Goal: Task Accomplishment & Management: Use online tool/utility

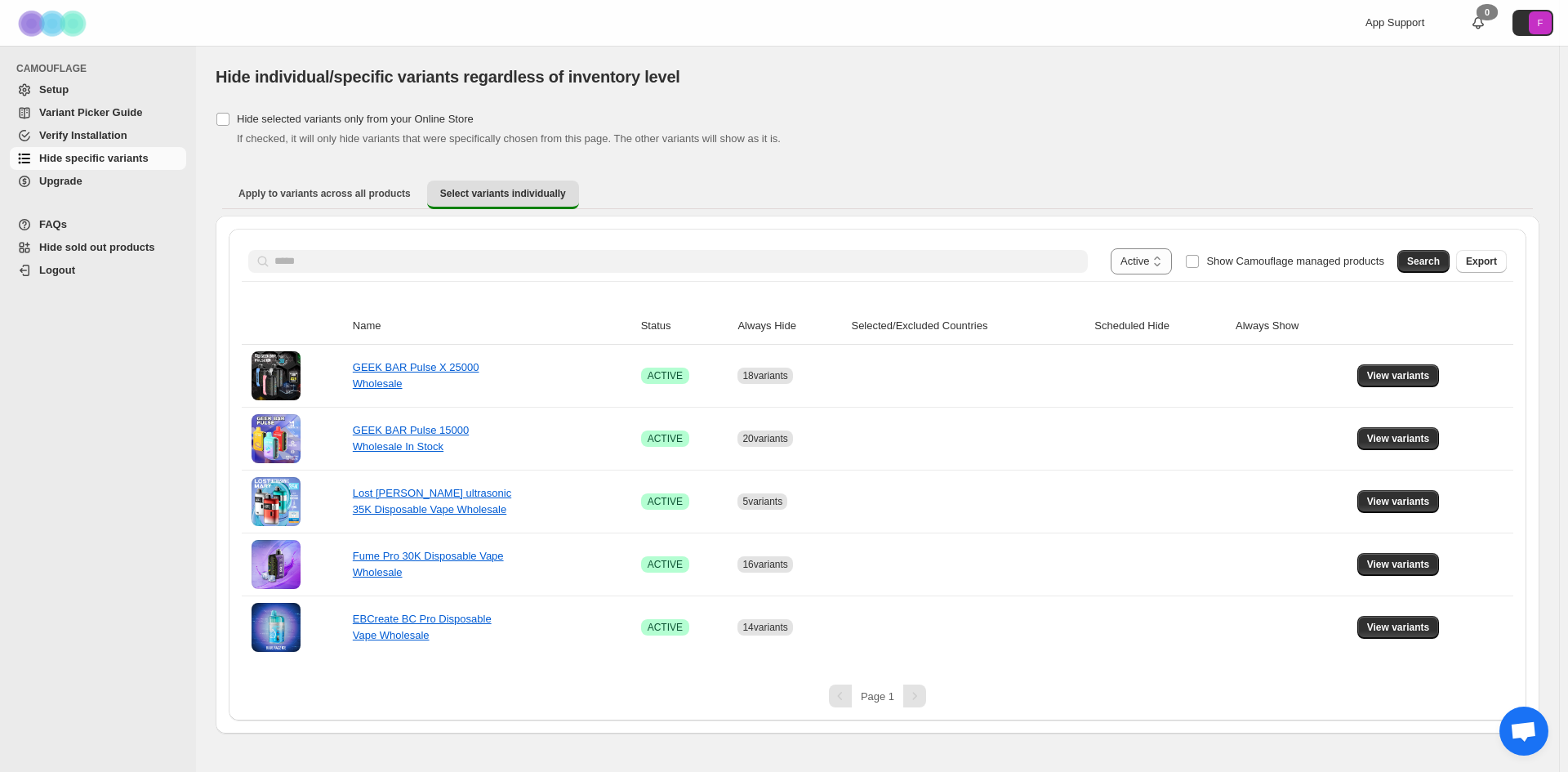
select select "******"
click at [1395, 376] on span "View variants" at bounding box center [1398, 376] width 63 height 13
click at [1259, 379] on td at bounding box center [1292, 375] width 122 height 62
click at [874, 354] on icon "button" at bounding box center [878, 352] width 17 height 17
click at [954, 379] on td at bounding box center [967, 375] width 243 height 62
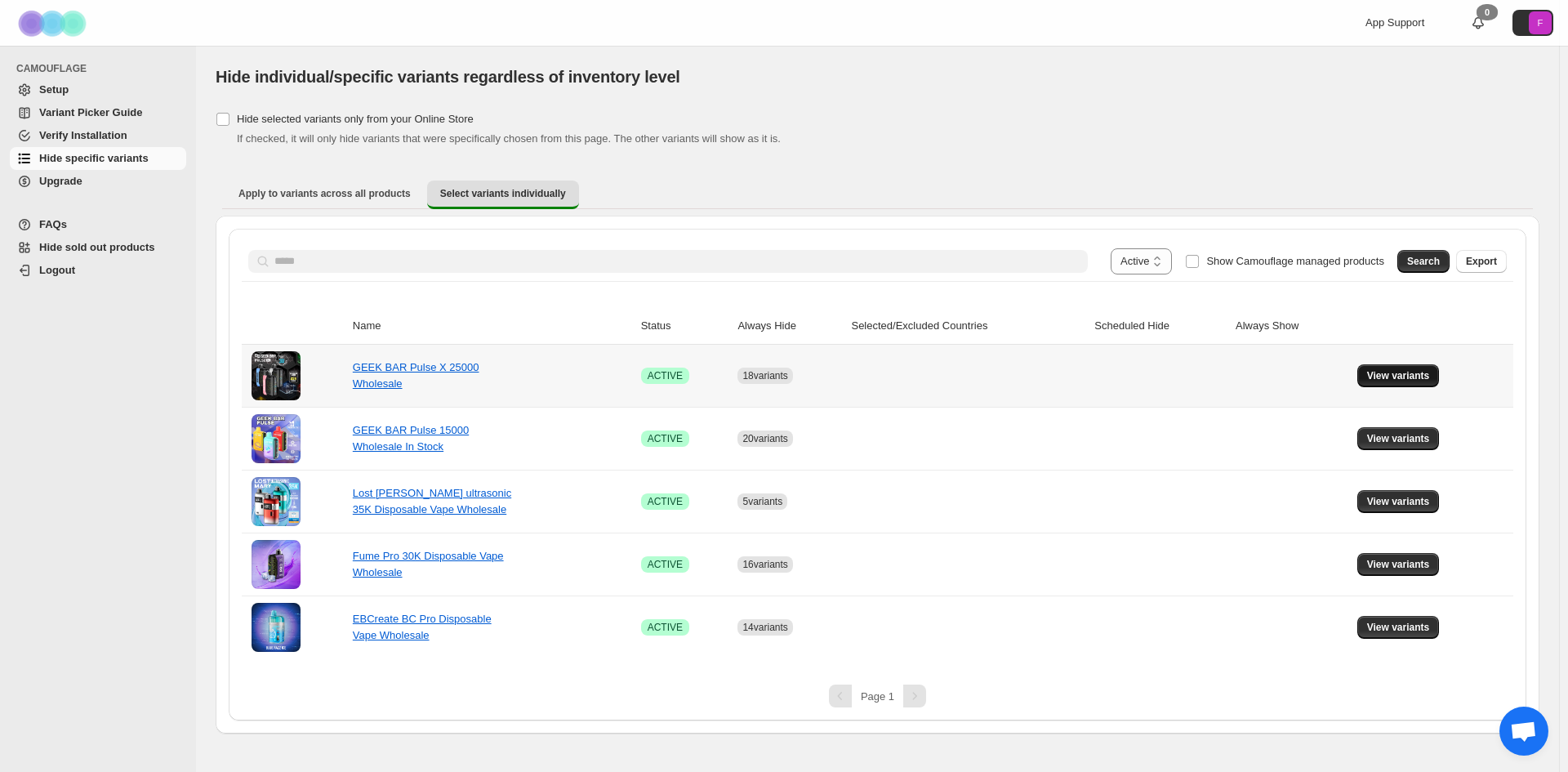
click at [1393, 374] on span "View variants" at bounding box center [1398, 376] width 63 height 13
click at [874, 353] on icon "button" at bounding box center [878, 352] width 7 height 7
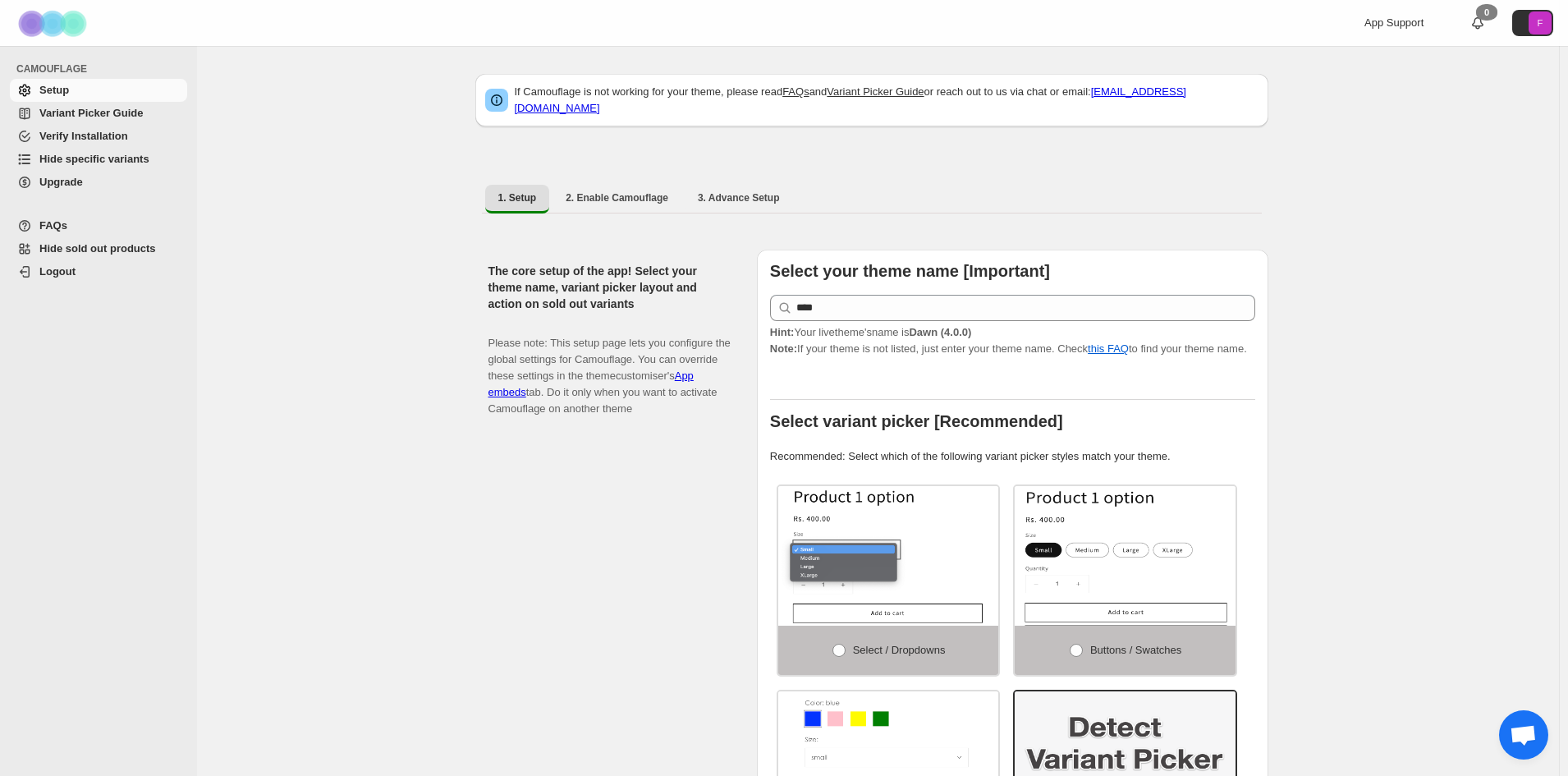
click at [121, 158] on span "Hide specific variants" at bounding box center [94, 159] width 110 height 13
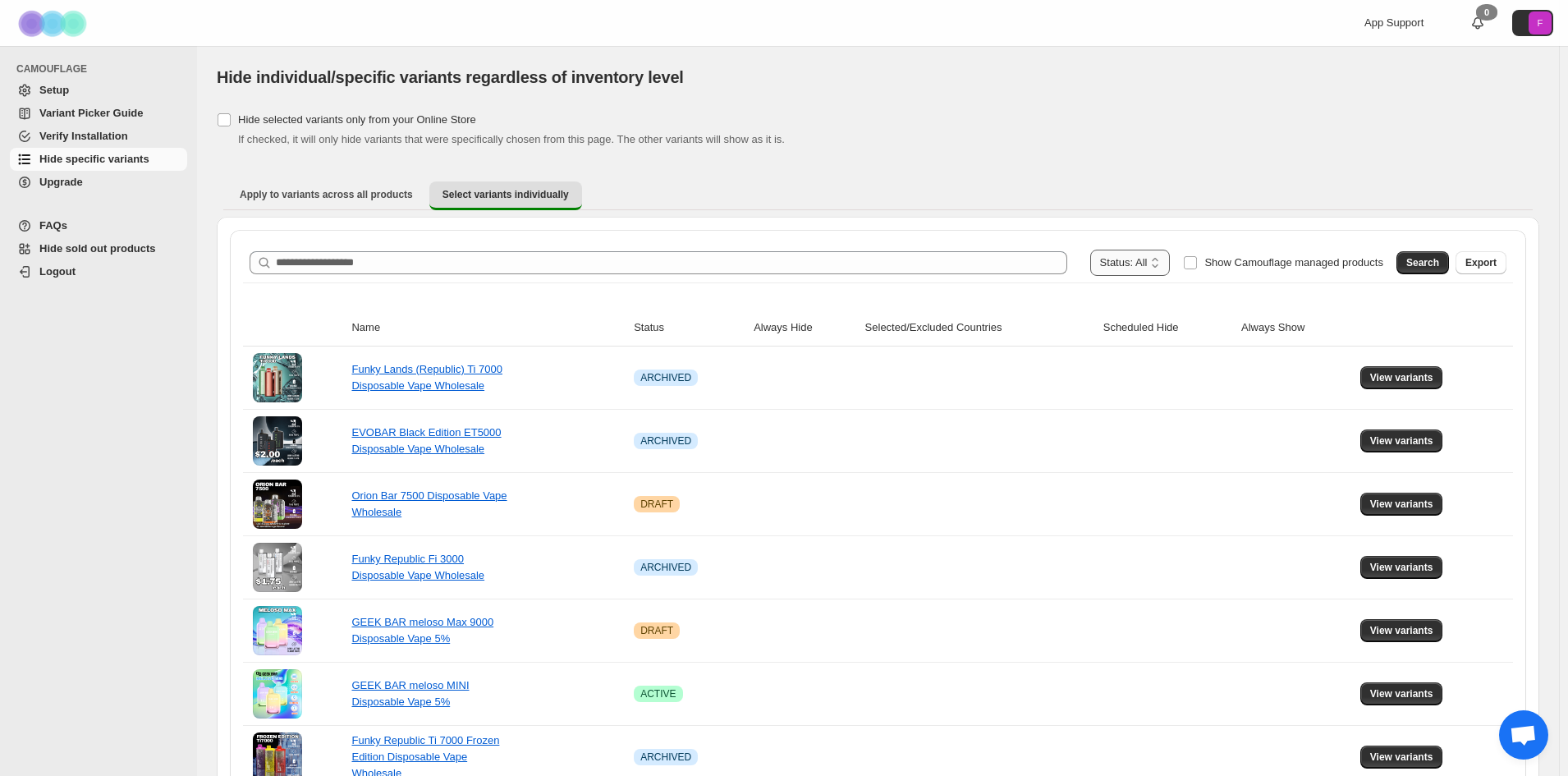
click at [1140, 262] on select "**********" at bounding box center [1130, 262] width 81 height 26
select select "******"
click at [1123, 249] on select "**********" at bounding box center [1130, 262] width 81 height 26
click at [1429, 262] on span "Search" at bounding box center [1422, 263] width 33 height 13
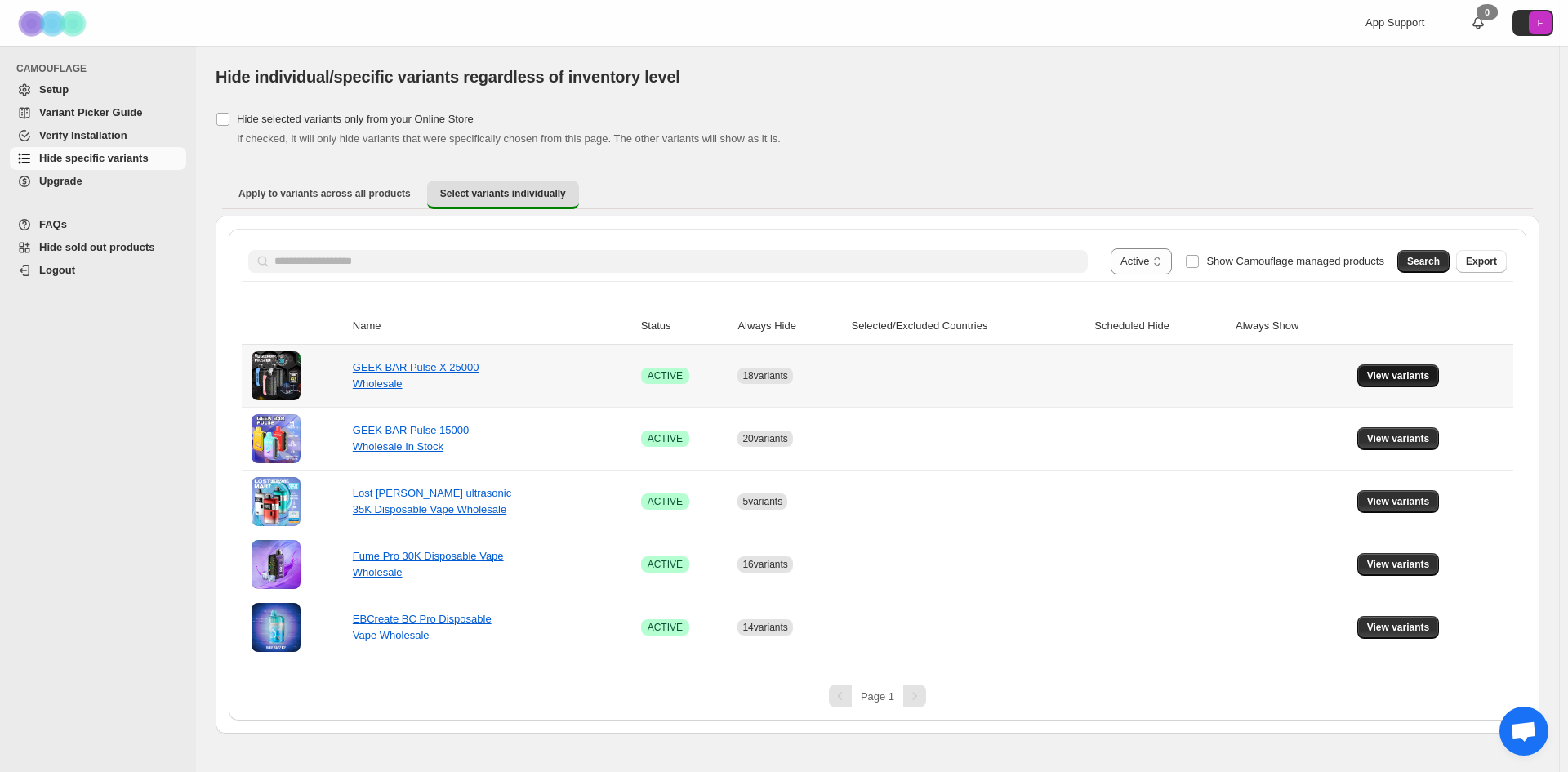
click at [1394, 375] on span "View variants" at bounding box center [1398, 376] width 63 height 13
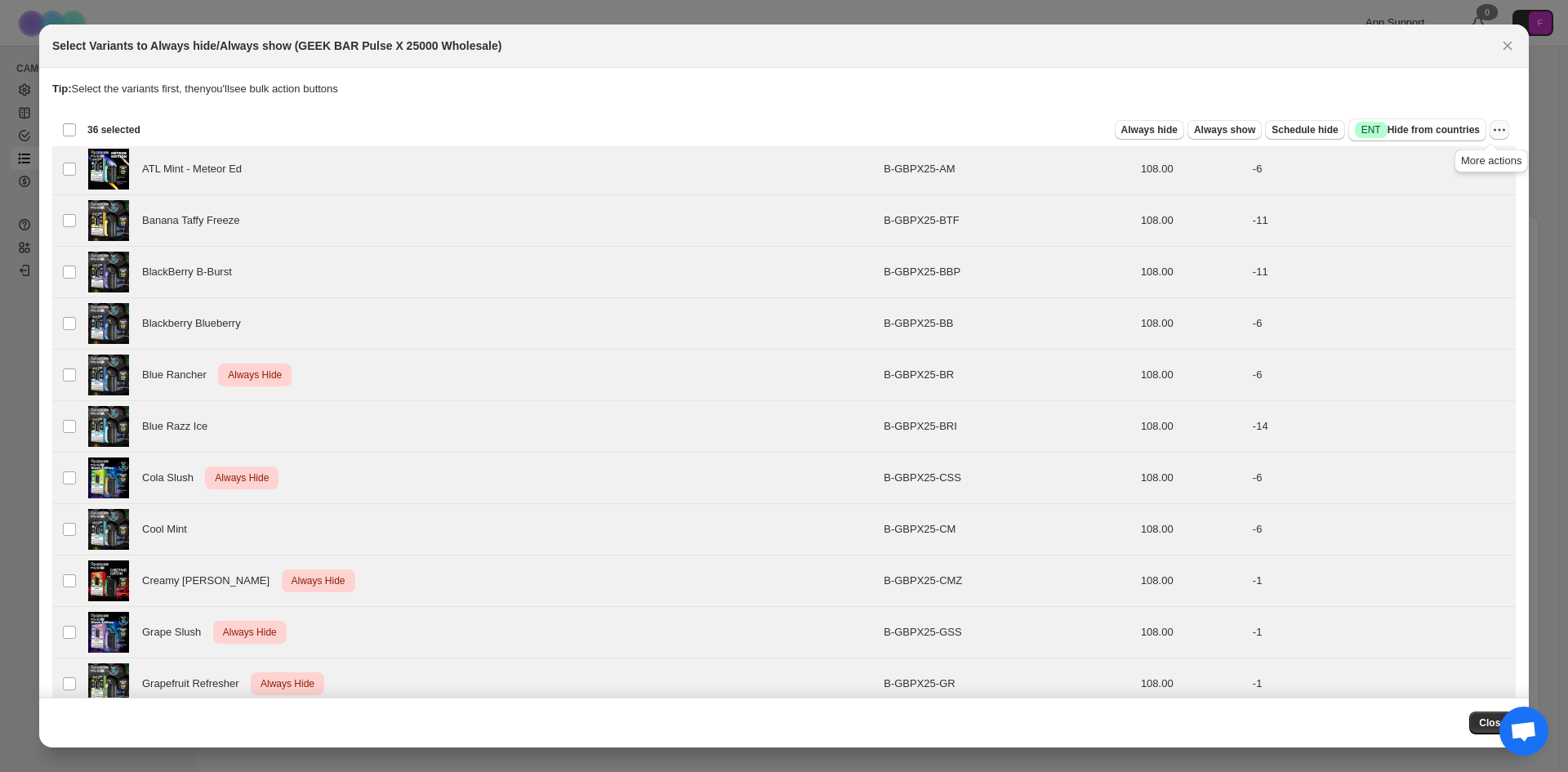
click at [1492, 135] on icon "More actions" at bounding box center [1500, 130] width 17 height 17
click at [1409, 162] on span "Undo always hide" at bounding box center [1415, 162] width 84 height 13
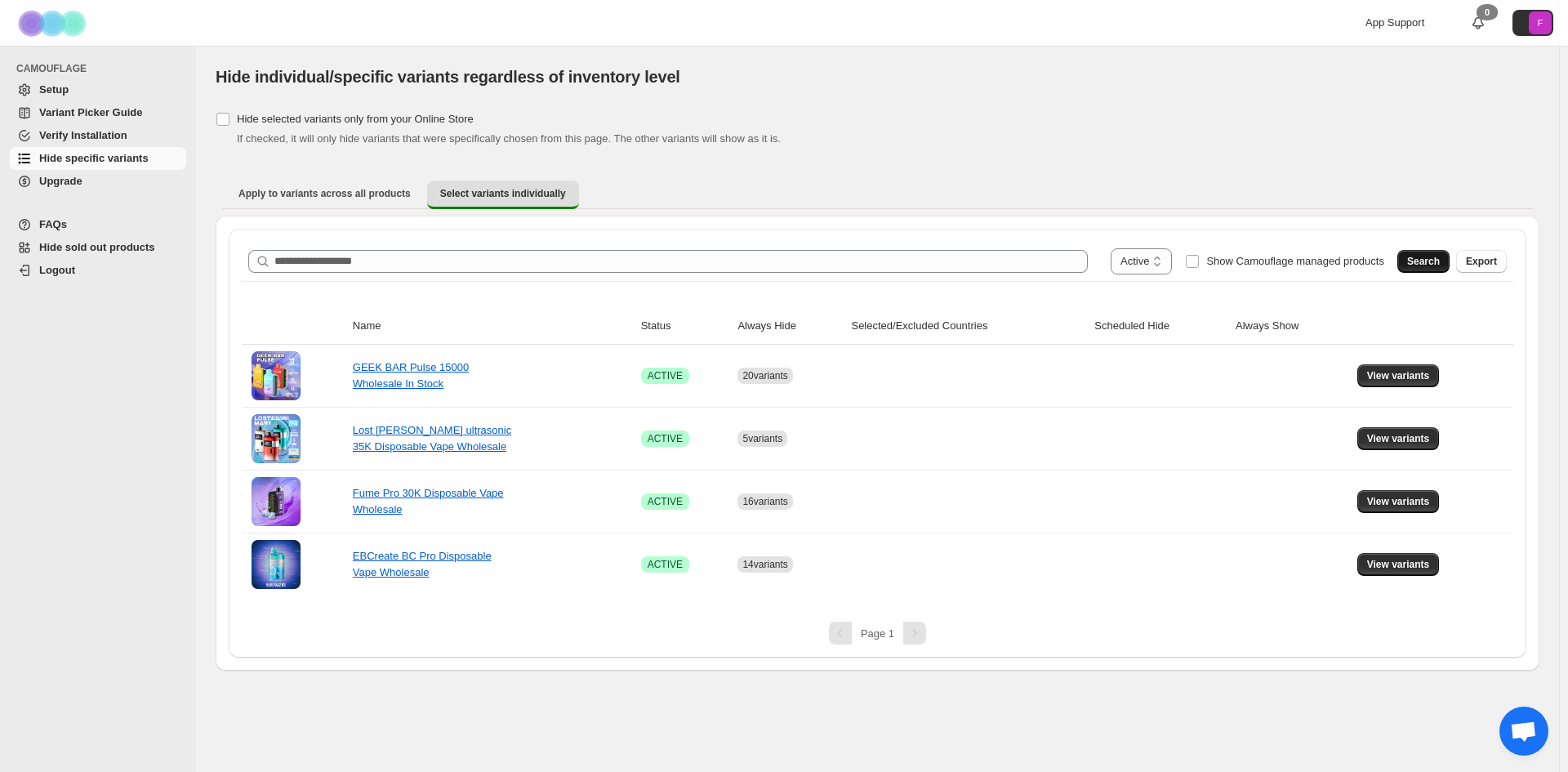
click at [1419, 261] on span "Search" at bounding box center [1423, 262] width 33 height 13
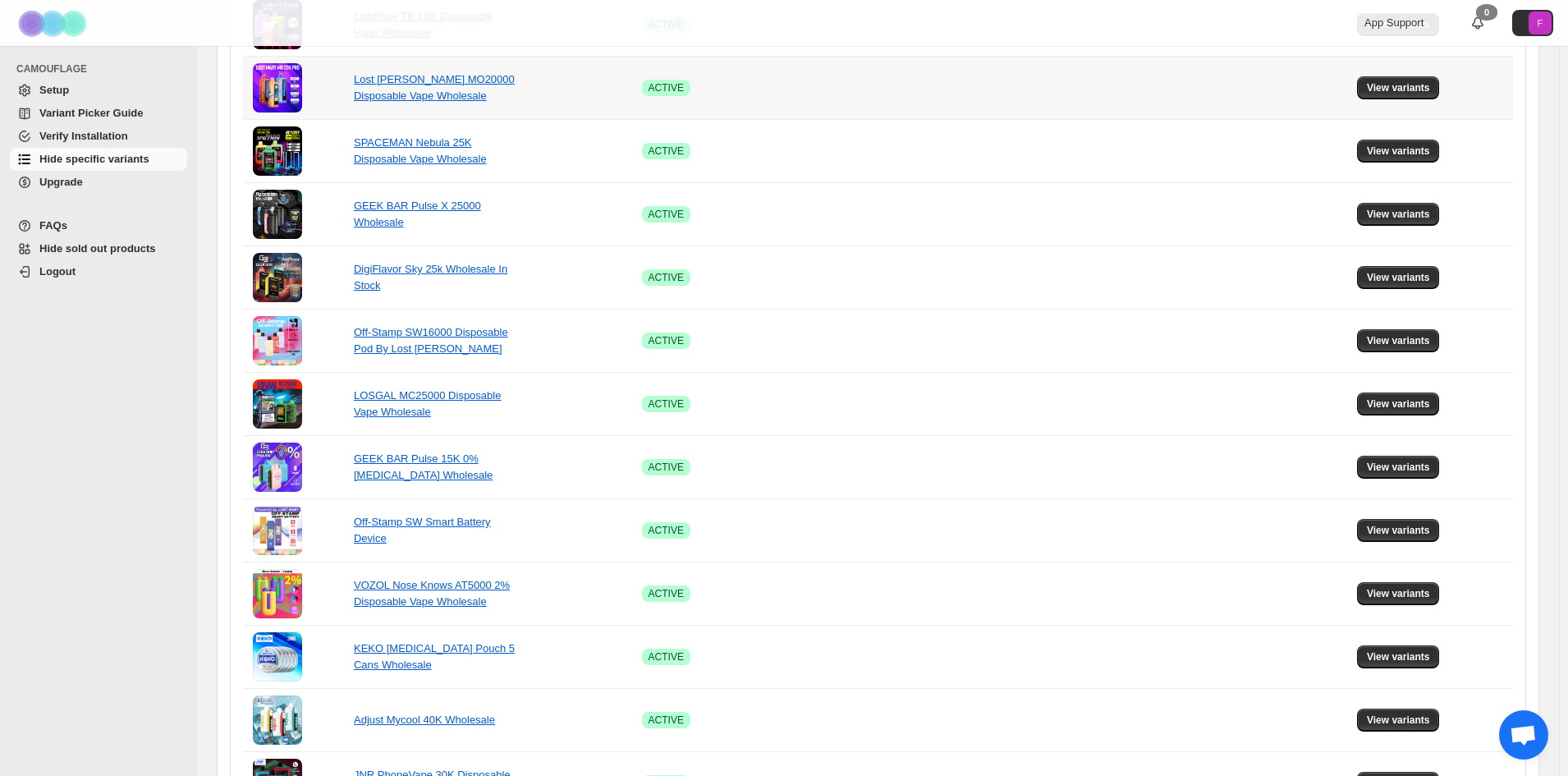
scroll to position [821, 0]
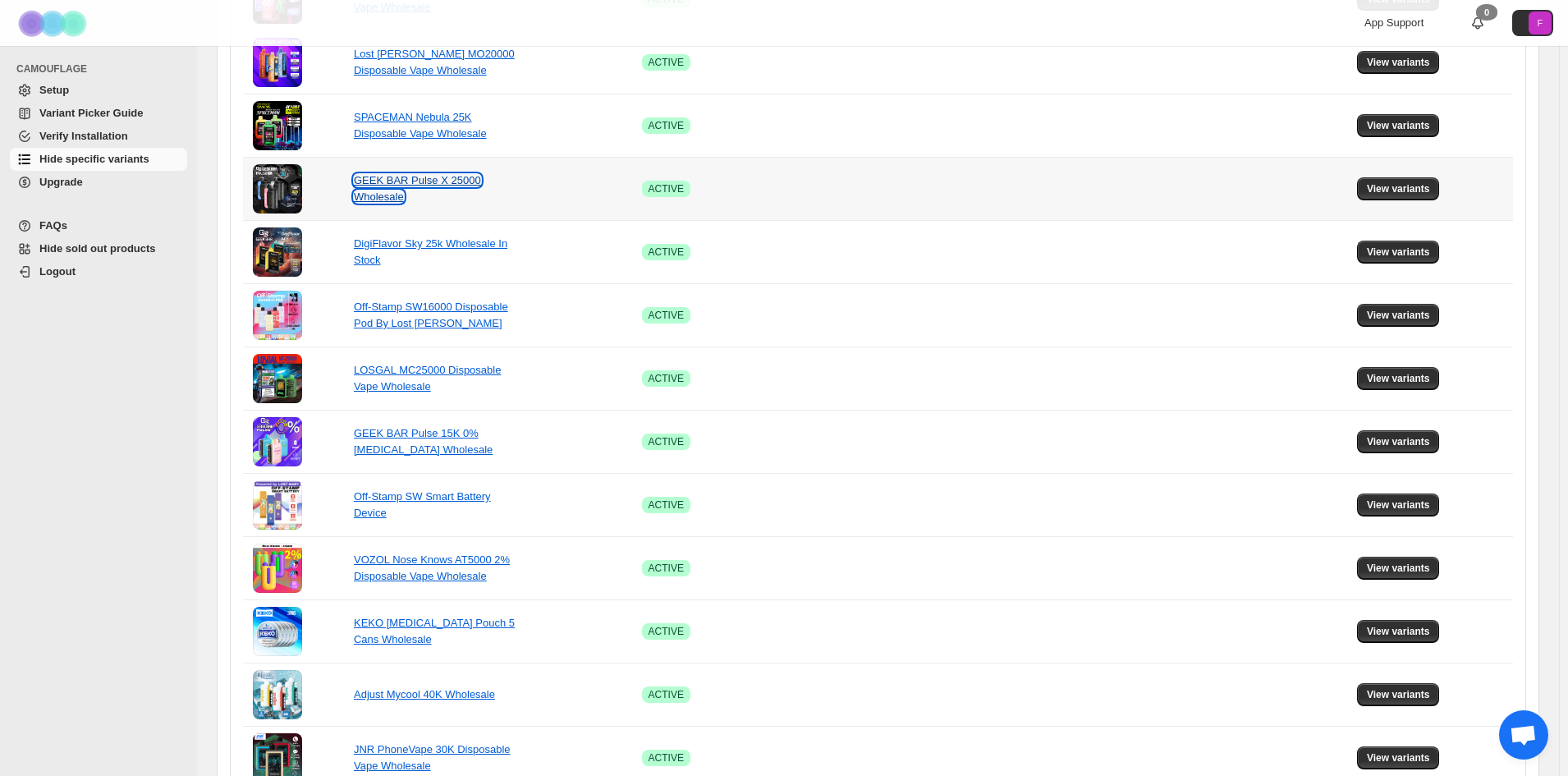
click at [425, 183] on link "GEEK BAR Pulse X 25000 Wholesale" at bounding box center [417, 188] width 127 height 29
click at [1408, 191] on span "View variants" at bounding box center [1398, 189] width 63 height 13
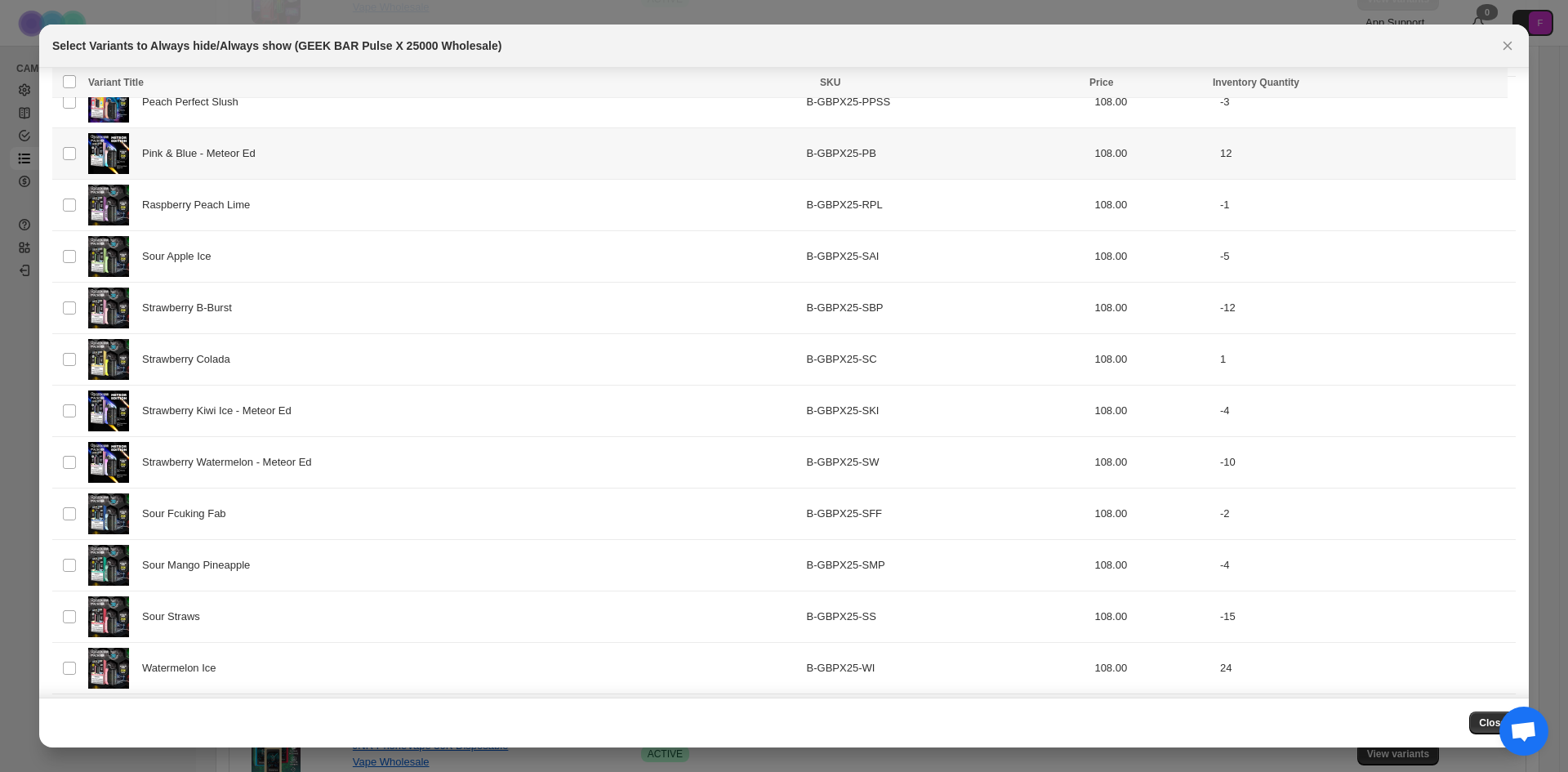
scroll to position [902, 0]
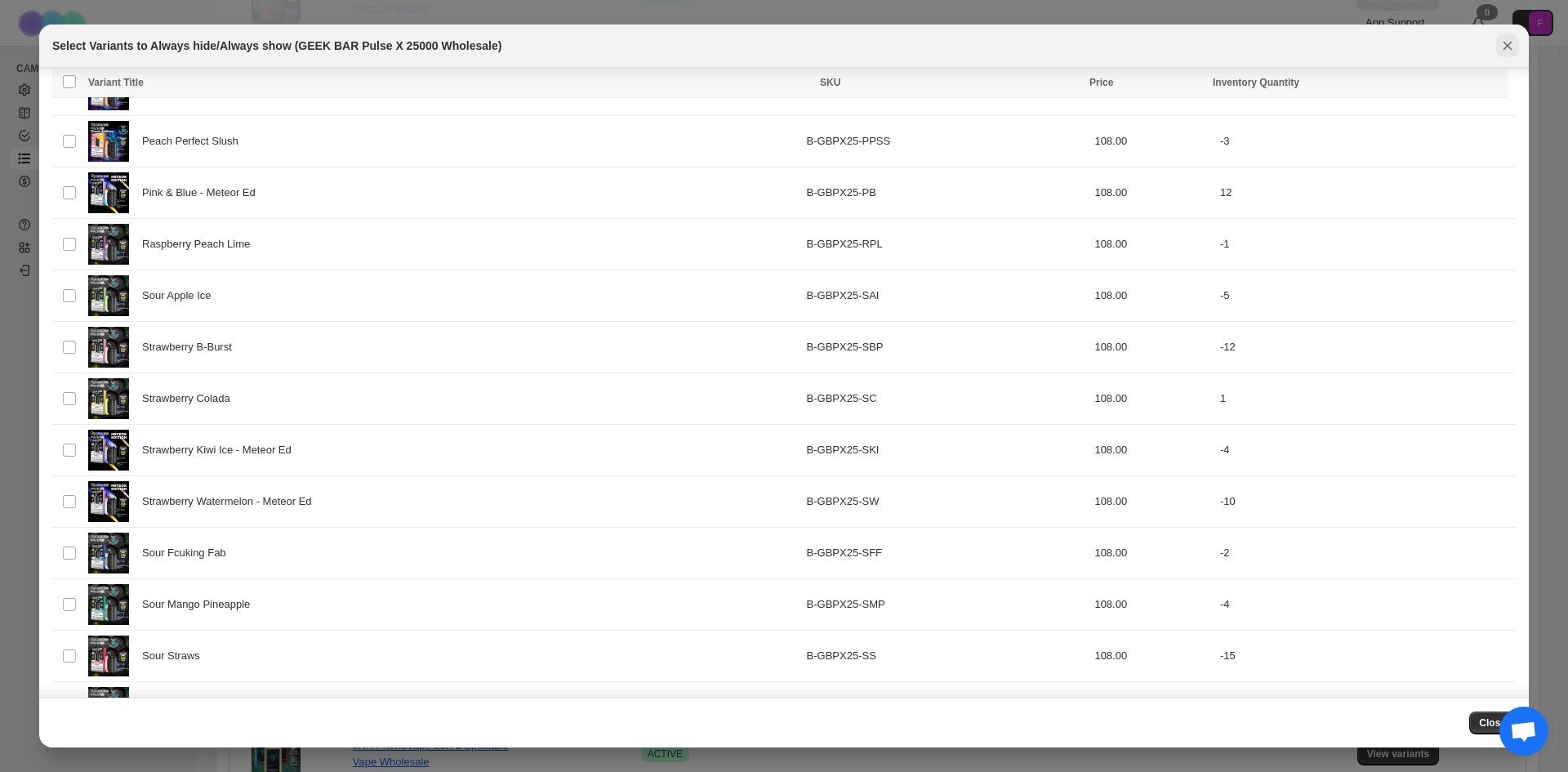
click at [1513, 48] on icon "Close" at bounding box center [1508, 46] width 17 height 17
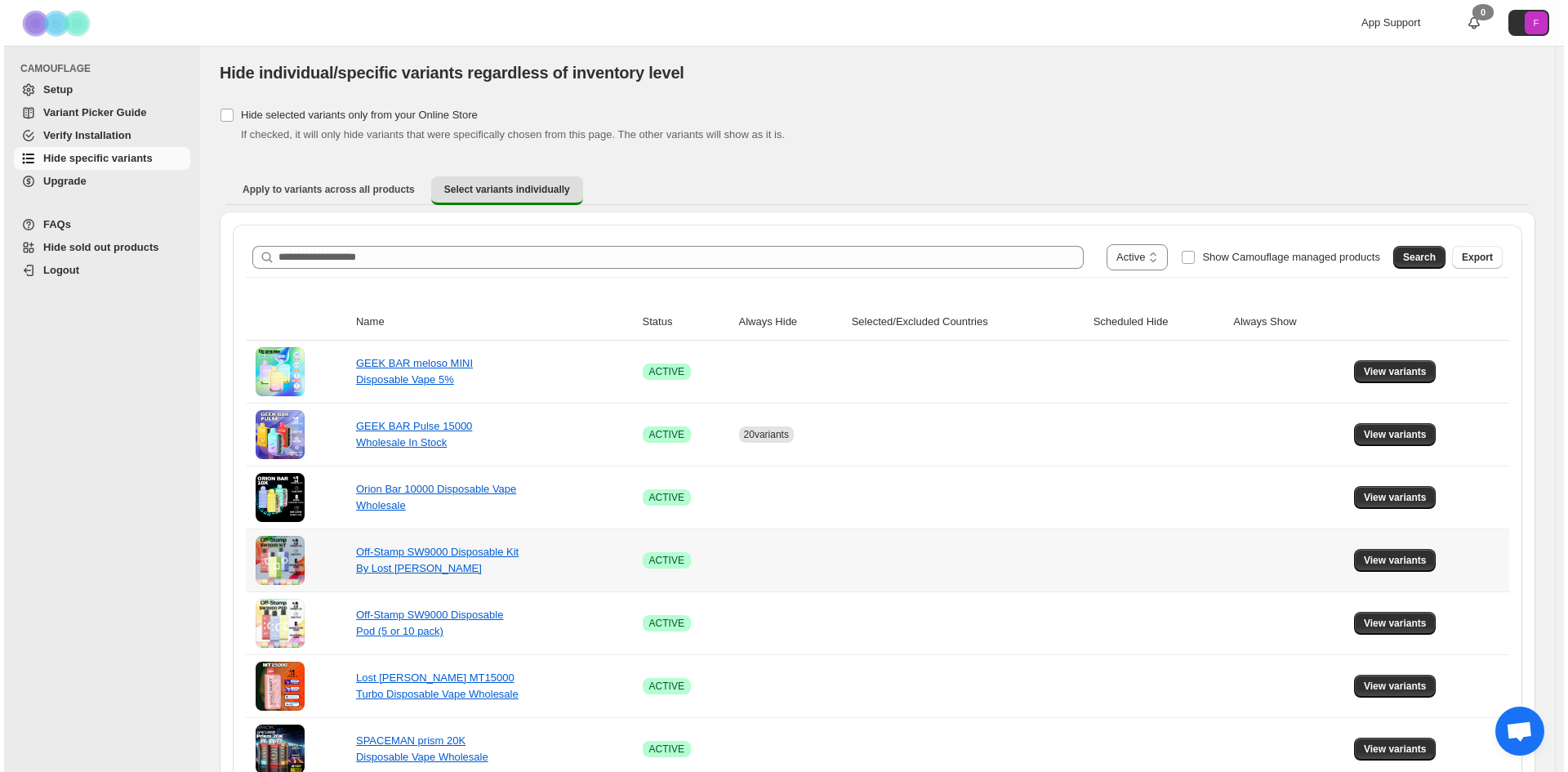
scroll to position [0, 0]
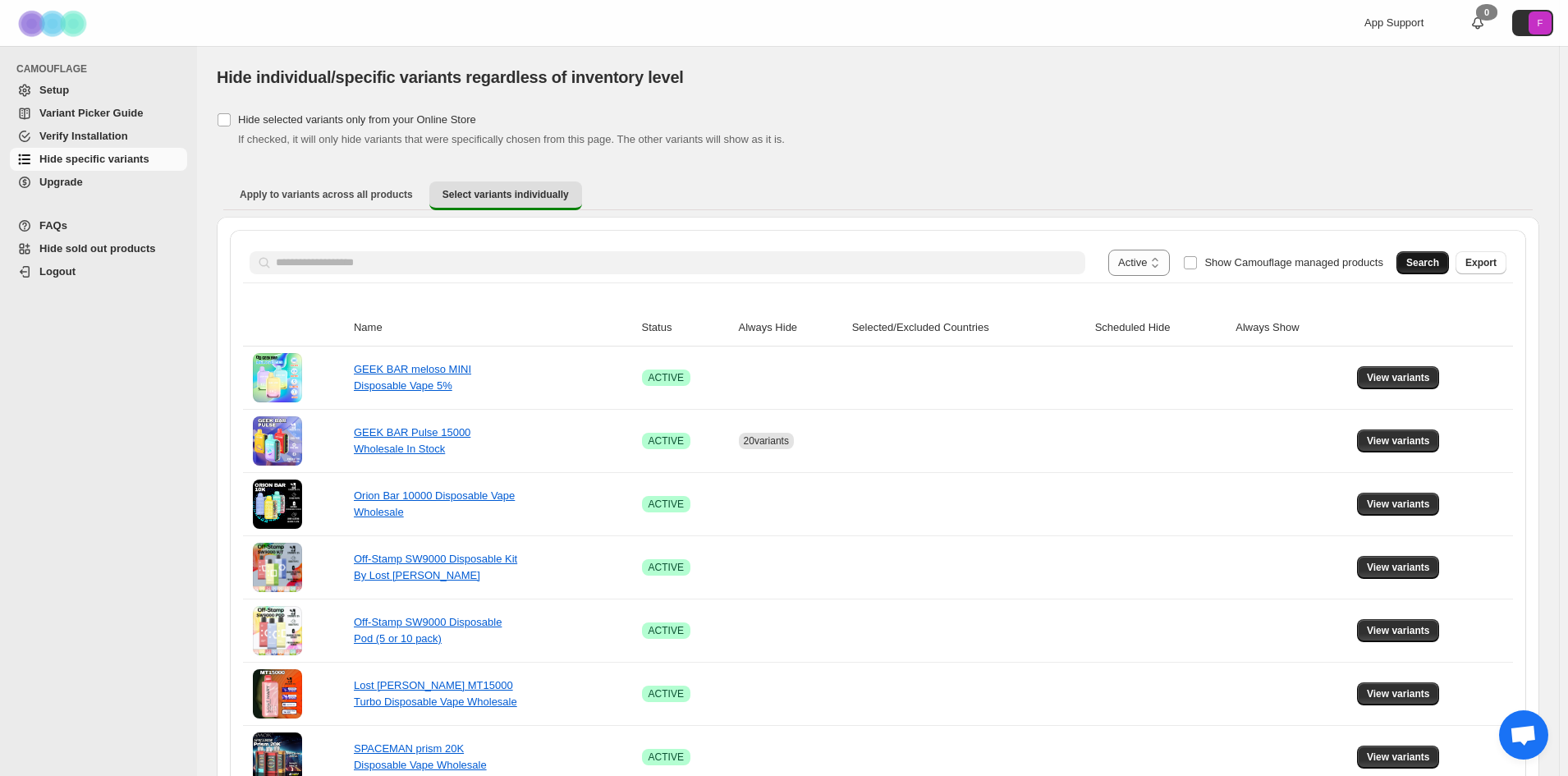
click at [1429, 265] on span "Search" at bounding box center [1422, 263] width 33 height 13
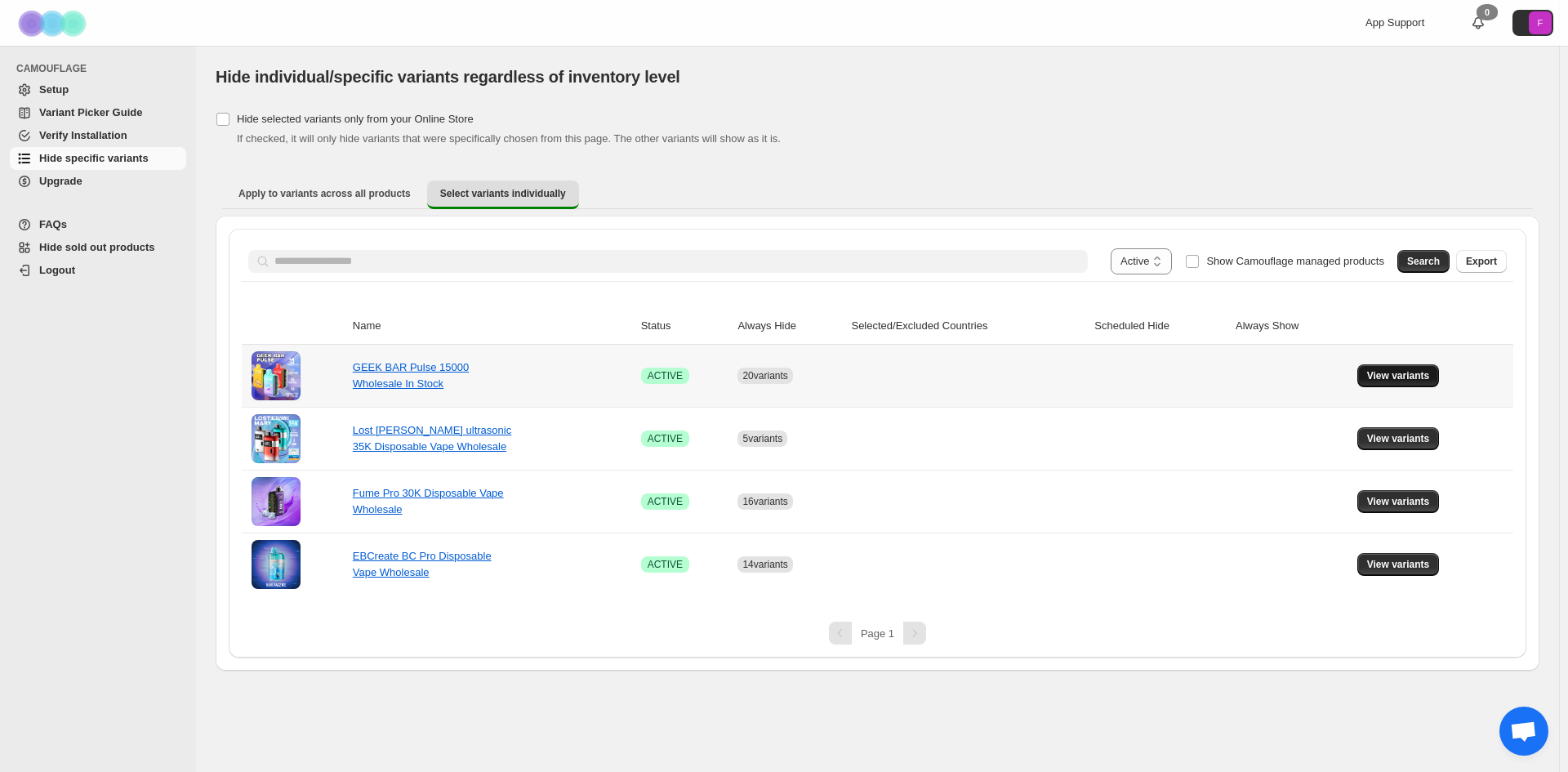
click at [1378, 375] on span "View variants" at bounding box center [1398, 376] width 63 height 13
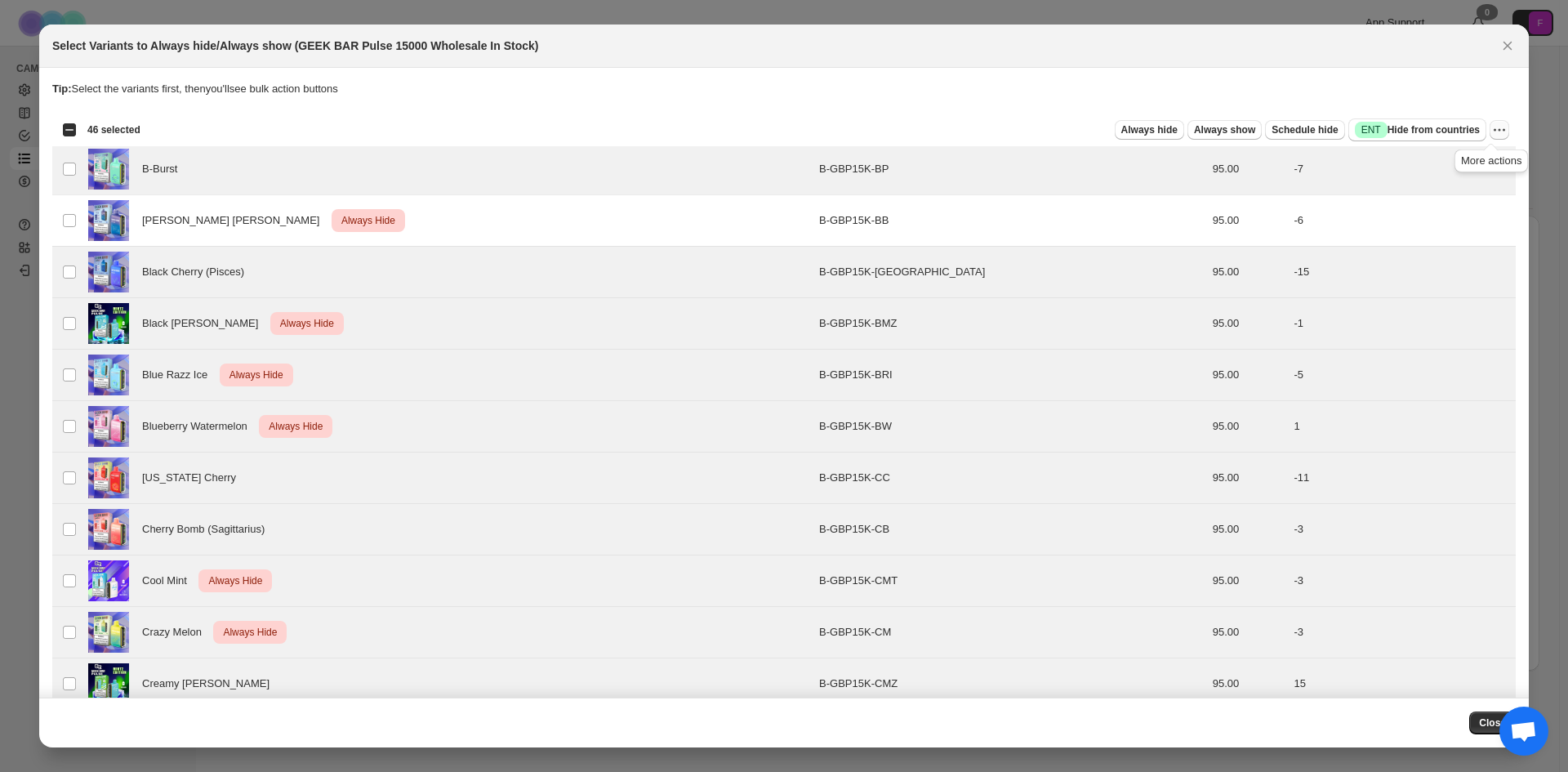
click at [1494, 134] on icon "More actions" at bounding box center [1500, 130] width 17 height 17
click at [1424, 162] on span "Undo always hide" at bounding box center [1415, 162] width 84 height 13
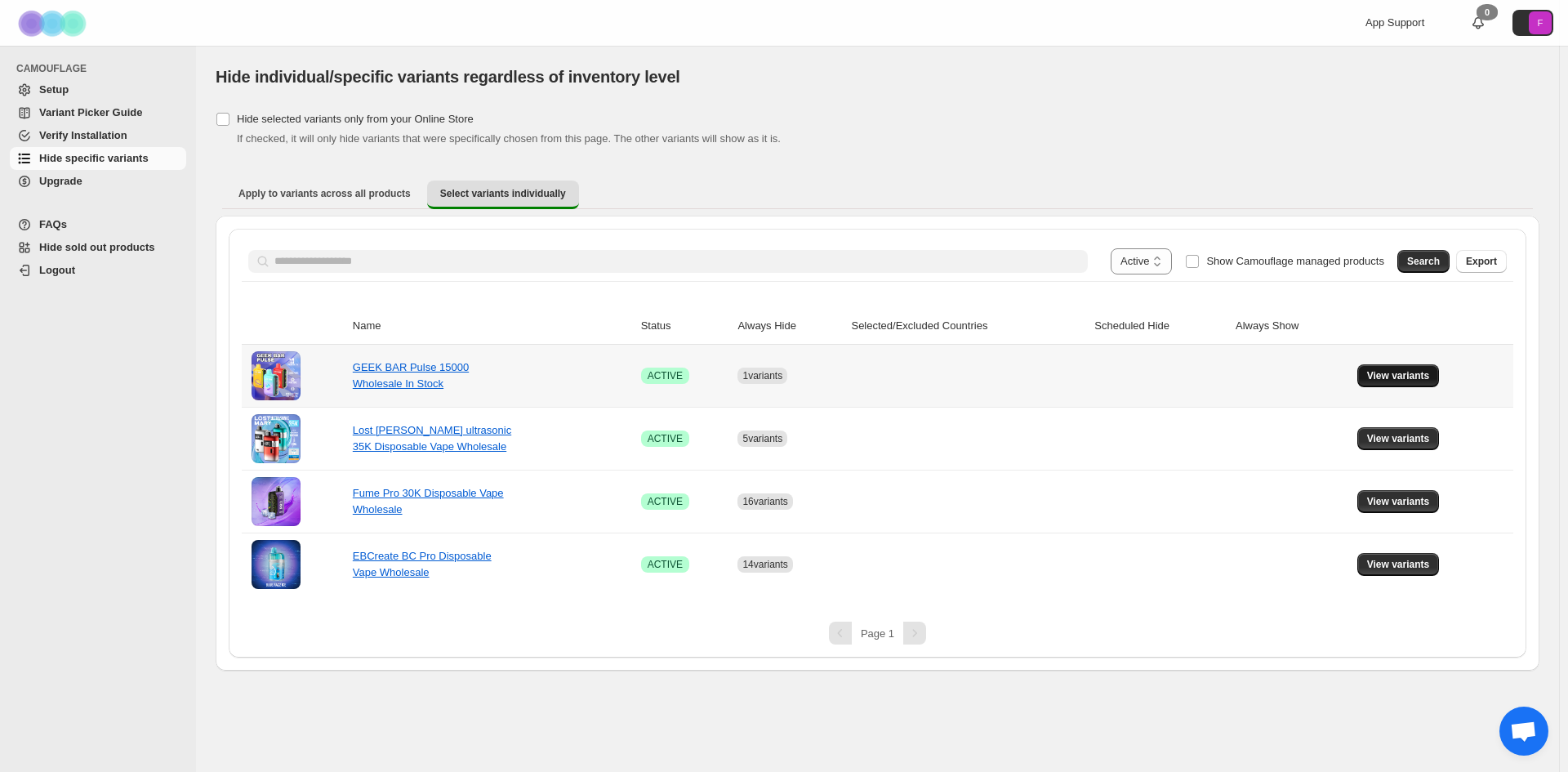
click at [1396, 373] on span "View variants" at bounding box center [1398, 376] width 63 height 13
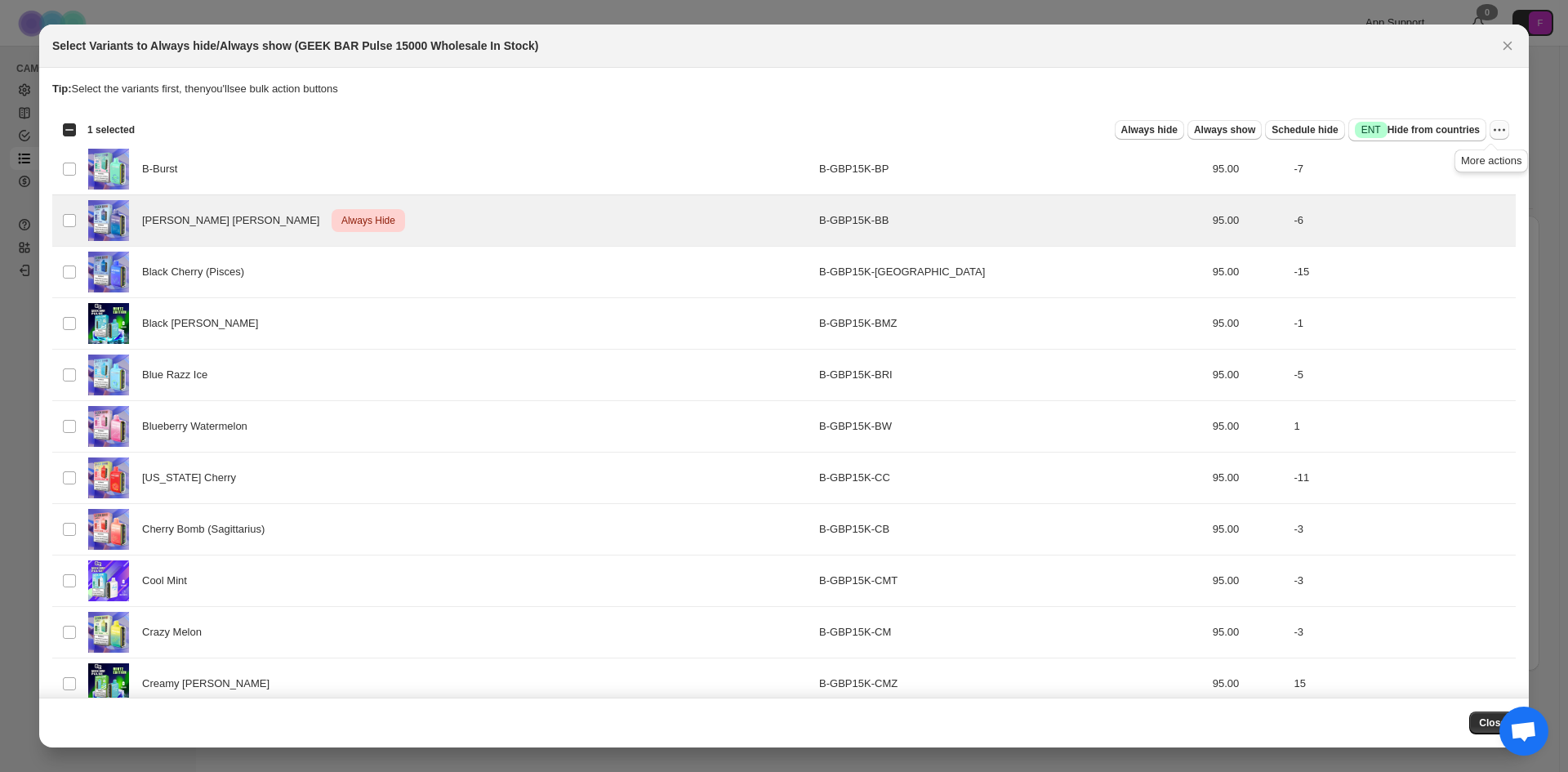
click at [1492, 131] on icon "More actions" at bounding box center [1500, 130] width 17 height 17
click at [1413, 165] on span "Undo always hide" at bounding box center [1415, 162] width 84 height 13
